Goal: Find specific page/section: Find specific page/section

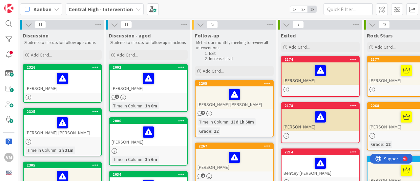
click at [201, 25] on icon at bounding box center [200, 24] width 7 height 7
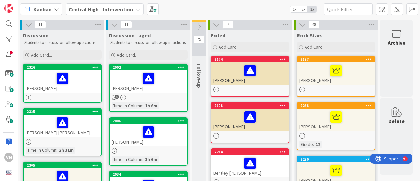
click at [201, 25] on icon at bounding box center [199, 26] width 7 height 7
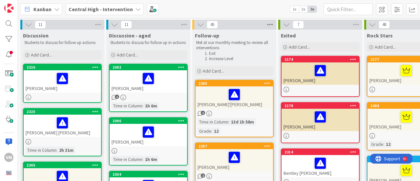
click at [274, 28] on icon at bounding box center [270, 25] width 9 height 10
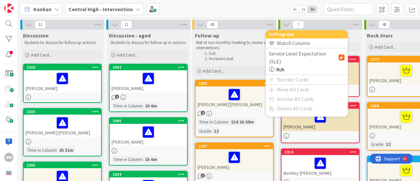
click at [249, 11] on div "Kanban Central High - Intervention 1x 2x 3x" at bounding box center [219, 9] width 402 height 18
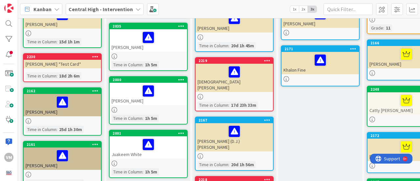
scroll to position [391, 0]
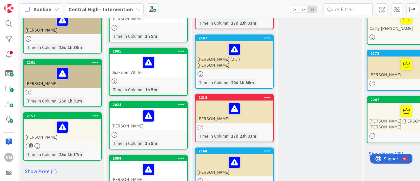
click at [249, 71] on div at bounding box center [235, 74] width 78 height 6
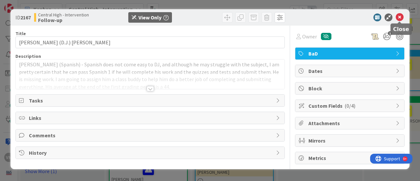
click at [403, 14] on icon at bounding box center [400, 17] width 8 height 8
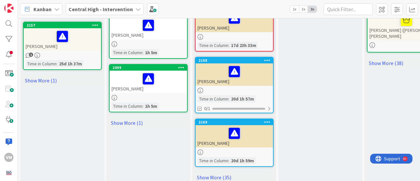
scroll to position [484, 0]
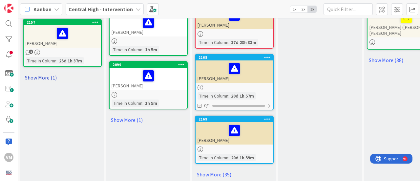
click at [48, 78] on link "Show More (1)" at bounding box center [62, 77] width 79 height 11
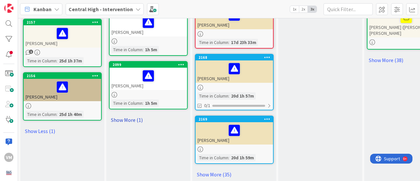
click at [127, 117] on link "Show More (1)" at bounding box center [148, 120] width 79 height 11
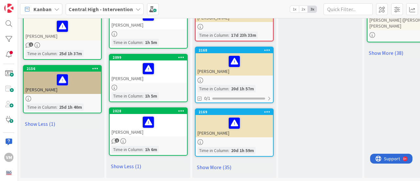
scroll to position [495, 0]
click at [229, 162] on link "Show More (35)" at bounding box center [234, 167] width 79 height 11
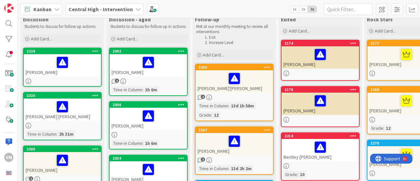
scroll to position [0, 0]
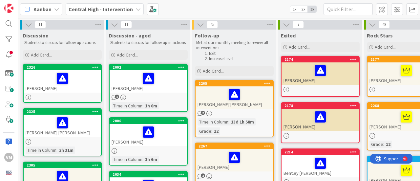
click at [388, 87] on div at bounding box center [407, 90] width 78 height 6
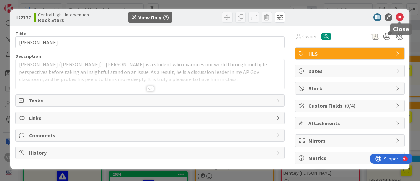
click at [402, 17] on icon at bounding box center [400, 17] width 8 height 8
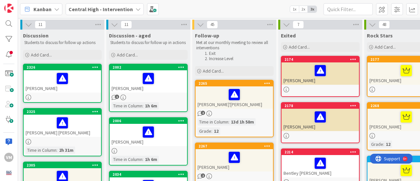
click at [388, 128] on div "[PERSON_NAME]" at bounding box center [407, 120] width 78 height 22
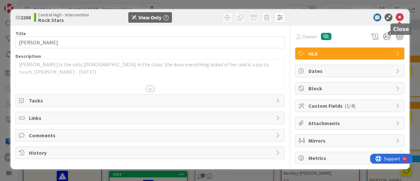
click at [399, 18] on icon at bounding box center [400, 17] width 8 height 8
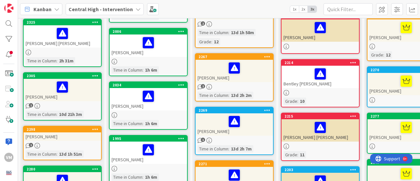
click at [391, 98] on div at bounding box center [407, 100] width 78 height 6
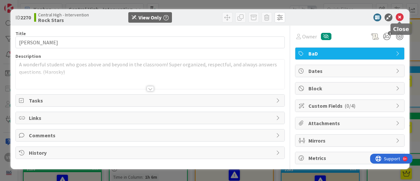
click at [401, 16] on icon at bounding box center [400, 17] width 8 height 8
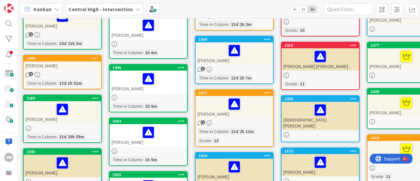
click at [387, 113] on div "[PERSON_NAME]" at bounding box center [407, 106] width 78 height 22
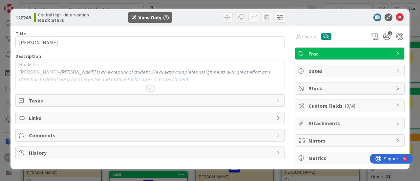
type input "[PERSON_NAME]"
click at [396, 16] on icon at bounding box center [400, 17] width 8 height 8
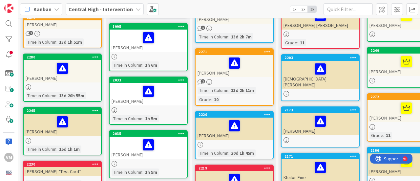
click at [393, 120] on div "[PERSON_NAME]" at bounding box center [407, 111] width 78 height 22
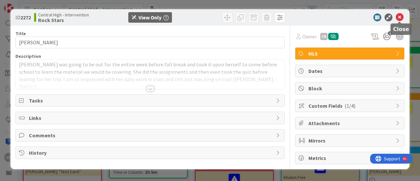
click at [400, 17] on icon at bounding box center [400, 17] width 8 height 8
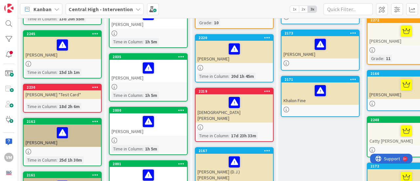
click at [392, 92] on div "[PERSON_NAME]" at bounding box center [407, 88] width 78 height 22
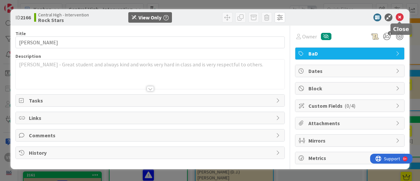
click at [401, 18] on icon at bounding box center [400, 17] width 8 height 8
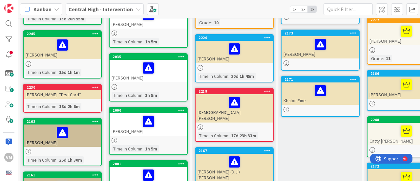
click at [386, 139] on div "Catty [PERSON_NAME]" at bounding box center [407, 134] width 78 height 22
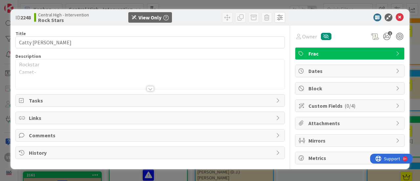
type input "Catty [PERSON_NAME]"
click at [401, 17] on icon at bounding box center [400, 17] width 8 height 8
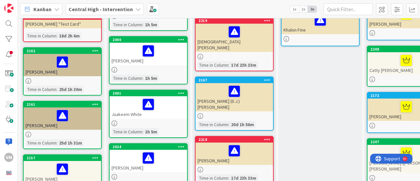
click at [388, 119] on div "[PERSON_NAME]" at bounding box center [407, 110] width 78 height 22
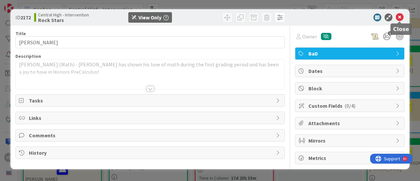
click at [401, 16] on icon at bounding box center [400, 17] width 8 height 8
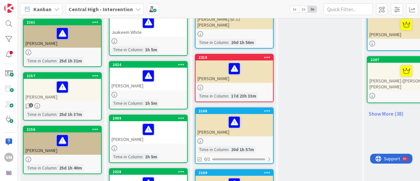
click at [388, 86] on div "2247 [PERSON_NAME] ([PERSON_NAME]) [PERSON_NAME]" at bounding box center [406, 79] width 79 height 47
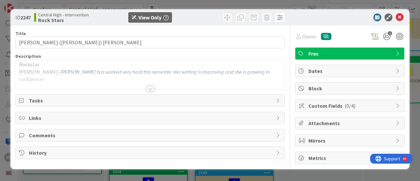
type input "[PERSON_NAME] ([PERSON_NAME]) [PERSON_NAME]"
click at [400, 17] on icon at bounding box center [400, 17] width 8 height 8
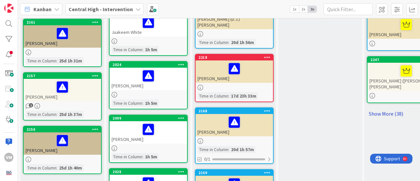
click at [397, 109] on link "Show More (38)" at bounding box center [406, 113] width 79 height 11
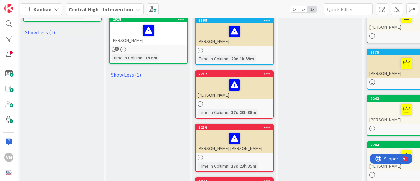
click at [388, 79] on div at bounding box center [407, 82] width 78 height 6
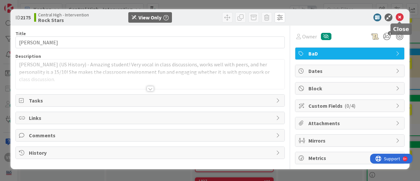
click at [401, 18] on icon at bounding box center [400, 17] width 8 height 8
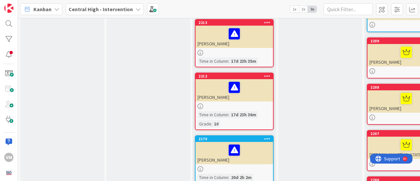
scroll to position [965, 0]
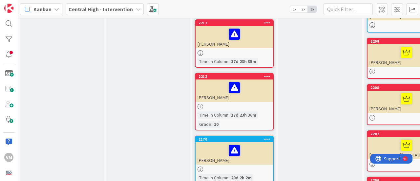
click at [393, 52] on div at bounding box center [407, 53] width 74 height 14
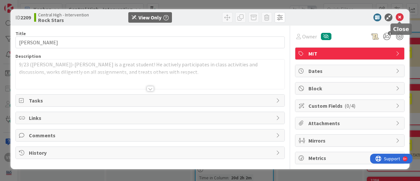
click at [401, 18] on icon at bounding box center [400, 17] width 8 height 8
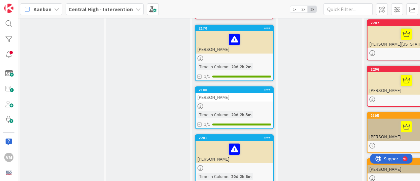
click at [392, 87] on div "[PERSON_NAME]" at bounding box center [407, 83] width 78 height 22
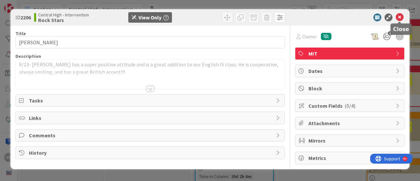
click at [401, 17] on icon at bounding box center [400, 17] width 8 height 8
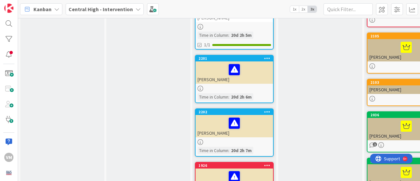
scroll to position [1155, 0]
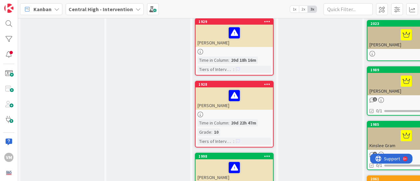
click at [399, 36] on div "[PERSON_NAME]" at bounding box center [407, 38] width 78 height 22
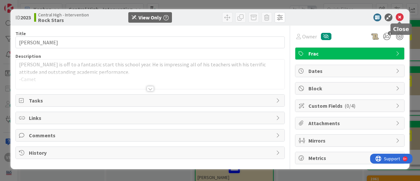
click at [402, 17] on icon at bounding box center [400, 17] width 8 height 8
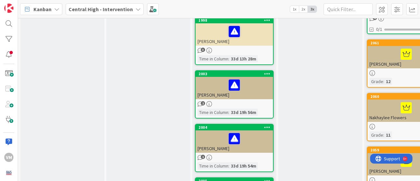
click at [393, 70] on div at bounding box center [407, 73] width 78 height 6
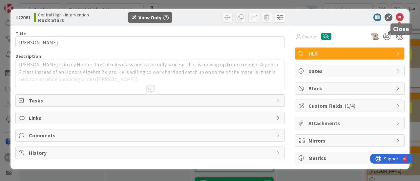
click at [400, 19] on icon at bounding box center [400, 17] width 8 height 8
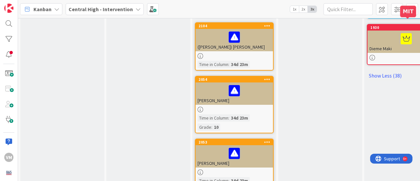
click at [390, 25] on div "1930" at bounding box center [408, 27] width 75 height 5
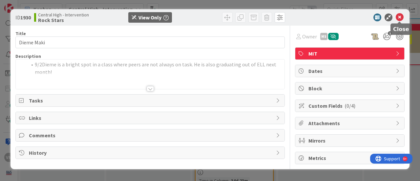
click at [400, 19] on icon at bounding box center [400, 17] width 8 height 8
